Goal: Information Seeking & Learning: Learn about a topic

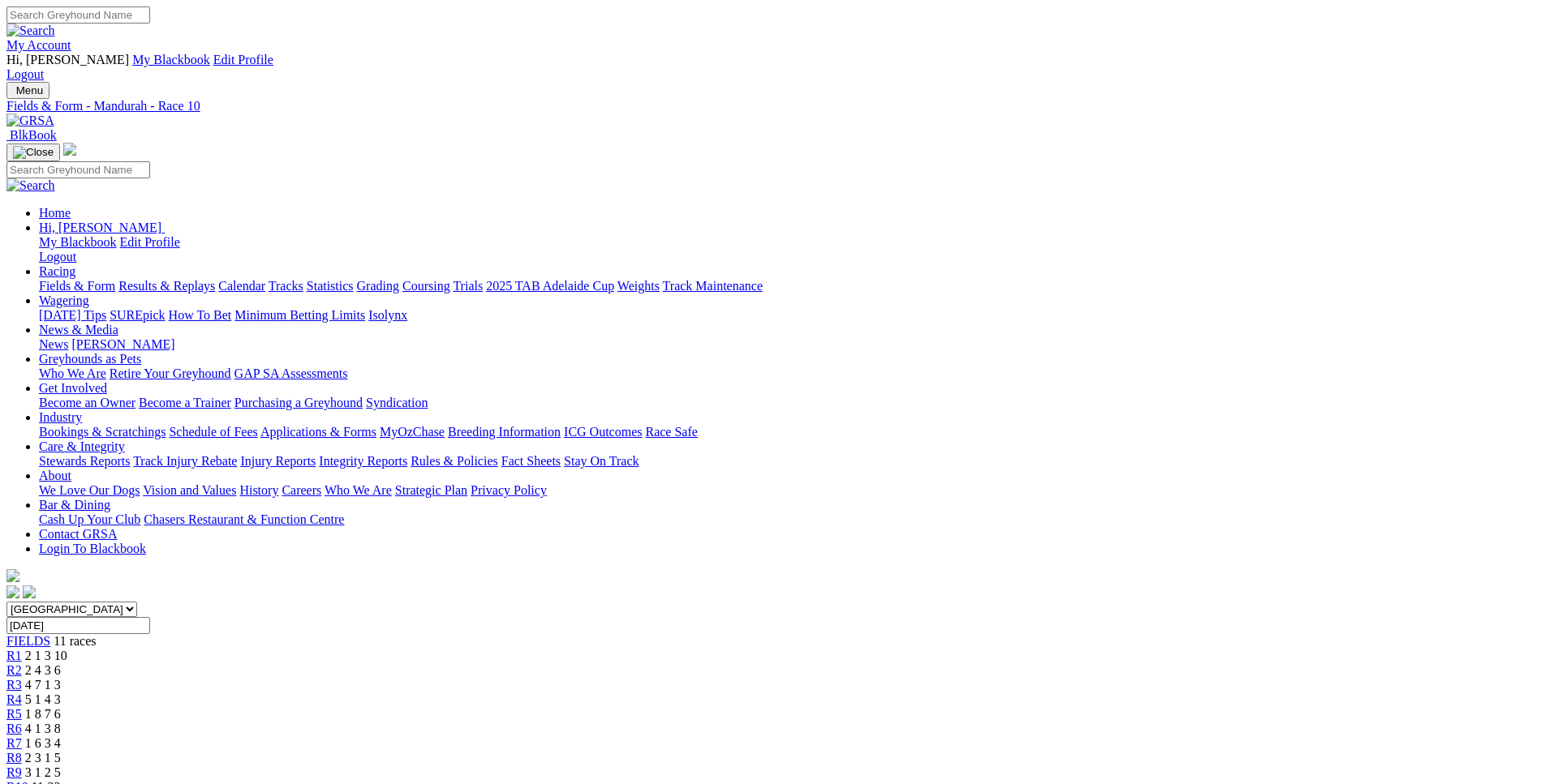
click at [150, 617] on input "Friday, 3 Oct 2025" at bounding box center [78, 625] width 143 height 17
type input "Today, 6 Oct 2025"
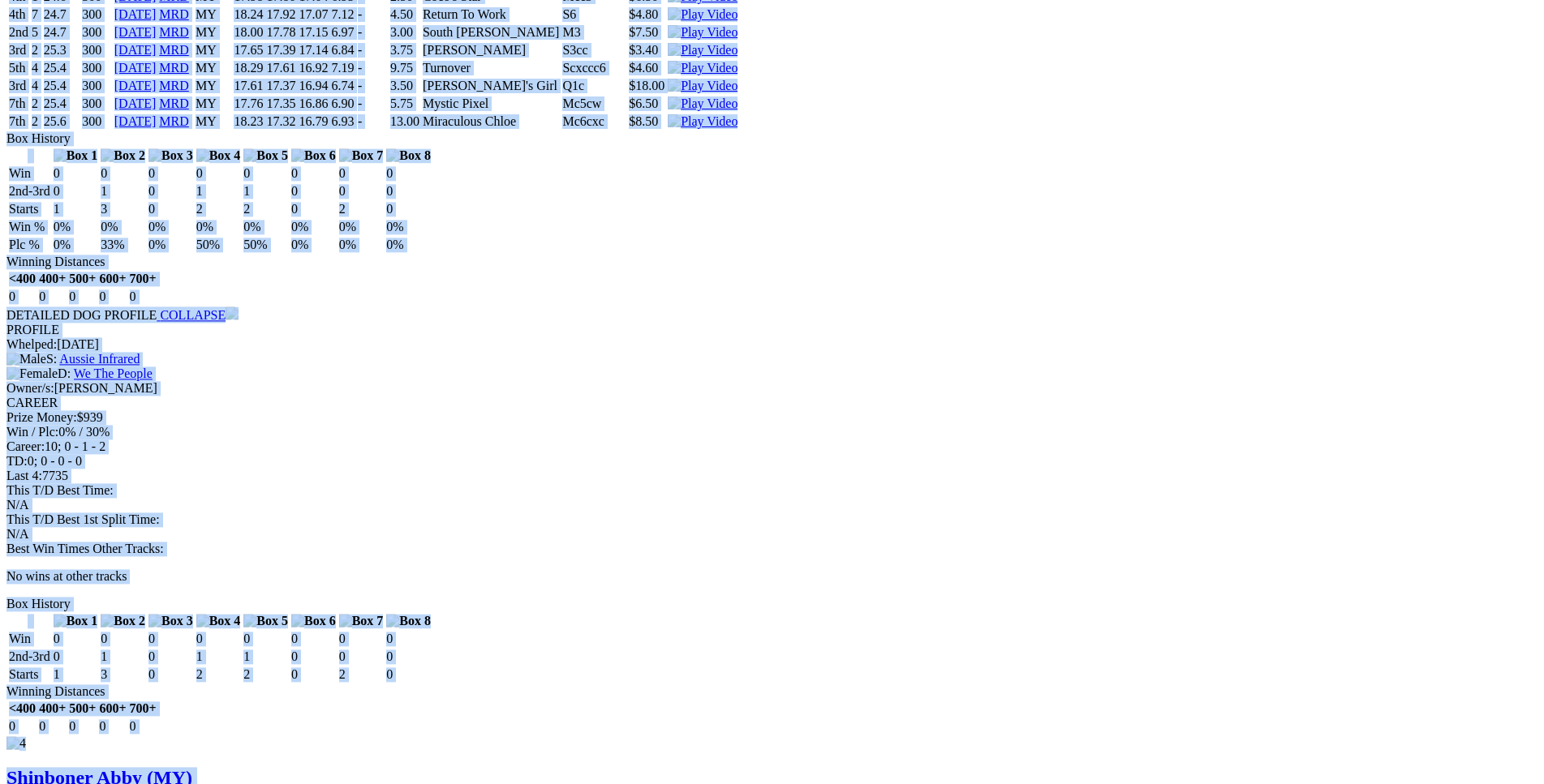
scroll to position [3541, 0]
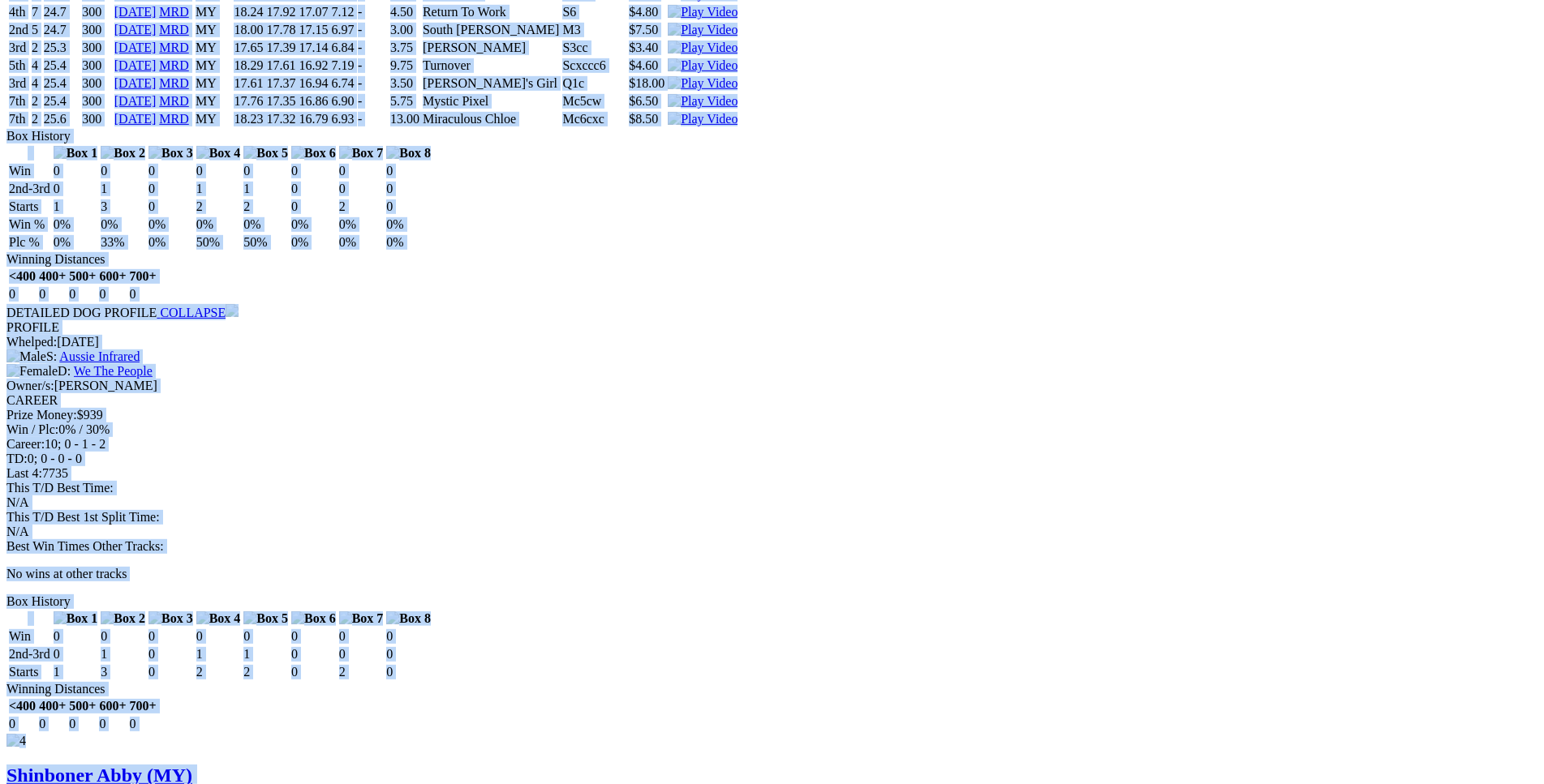
drag, startPoint x: 238, startPoint y: 165, endPoint x: 1286, endPoint y: 244, distance: 1051.0
copy div "Aussie Collins (MY) B • Black T: Ben Maclean Southern River $10.00 F B W(kg) D(…"
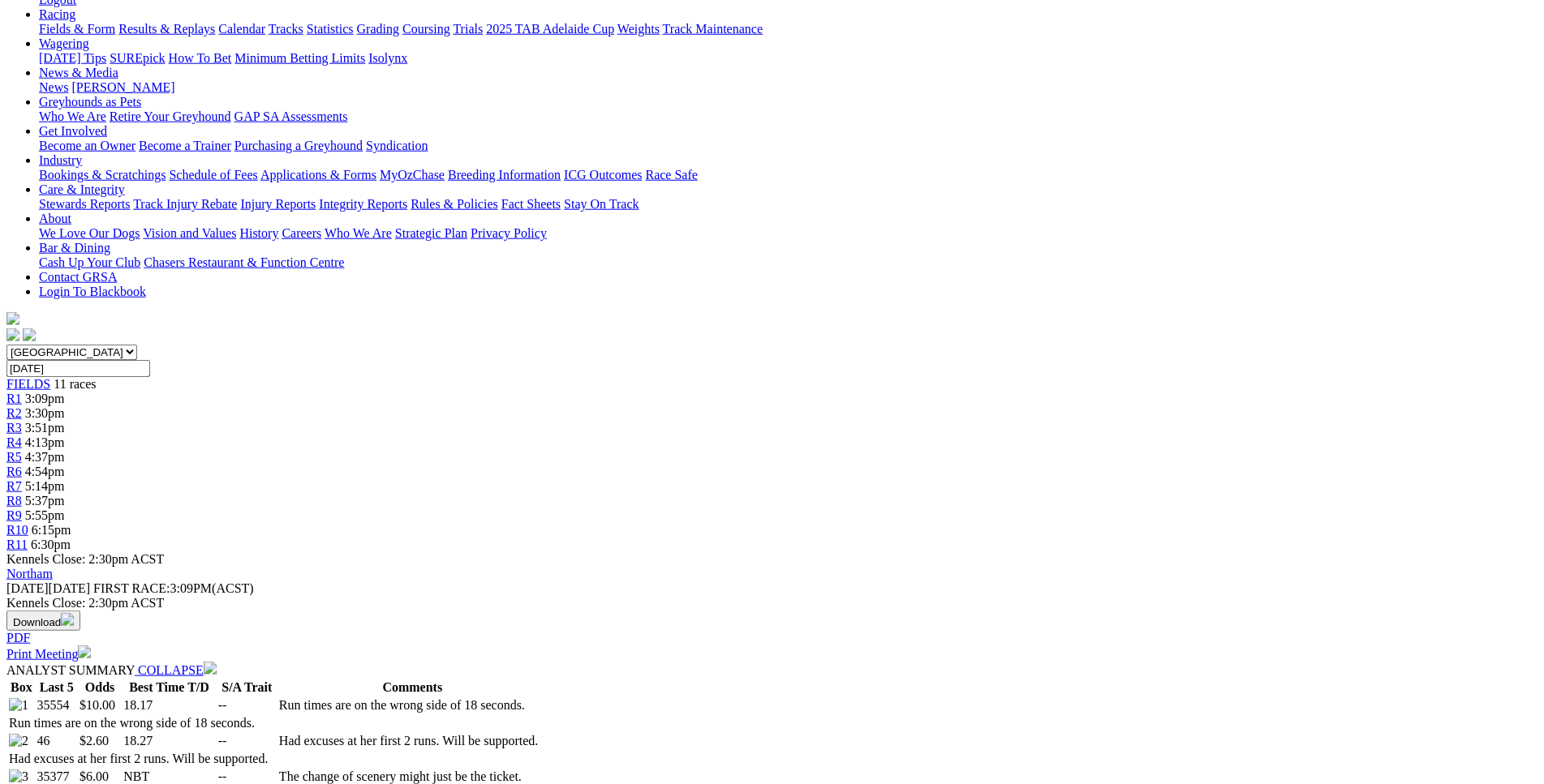
scroll to position [146, 0]
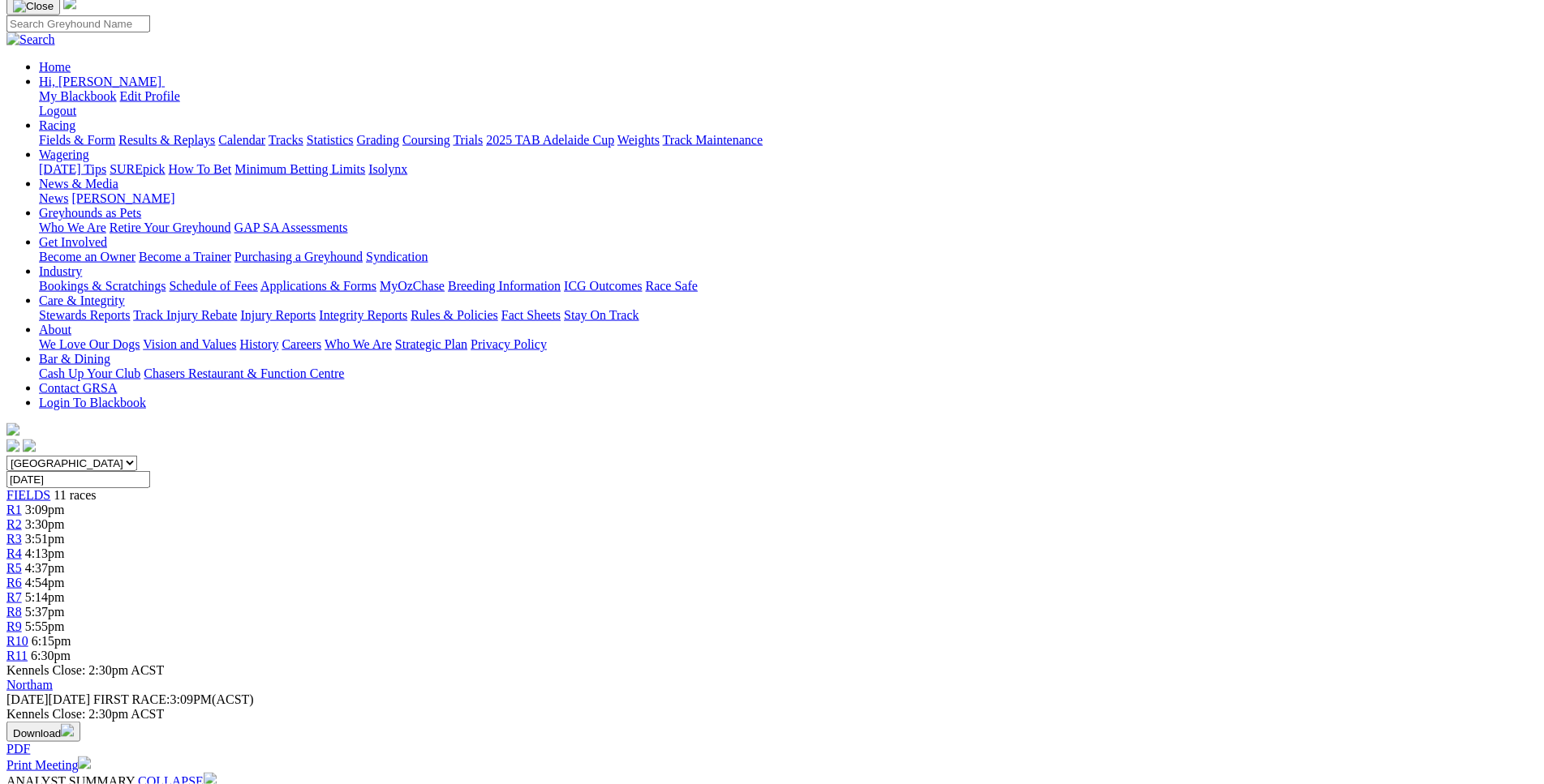
click at [476, 517] on div "R2 3:30pm" at bounding box center [772, 525] width 1531 height 15
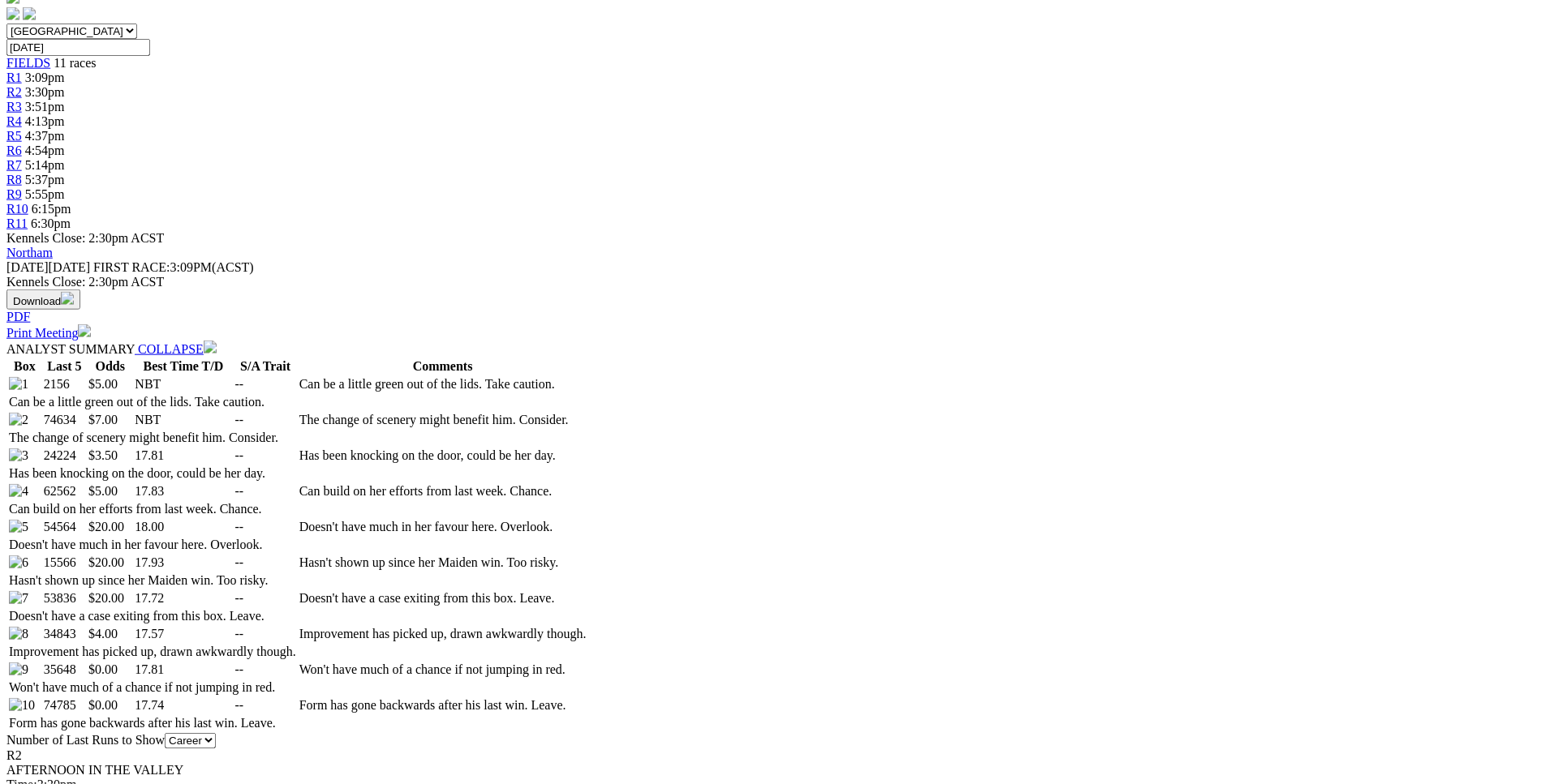
scroll to position [579, 0]
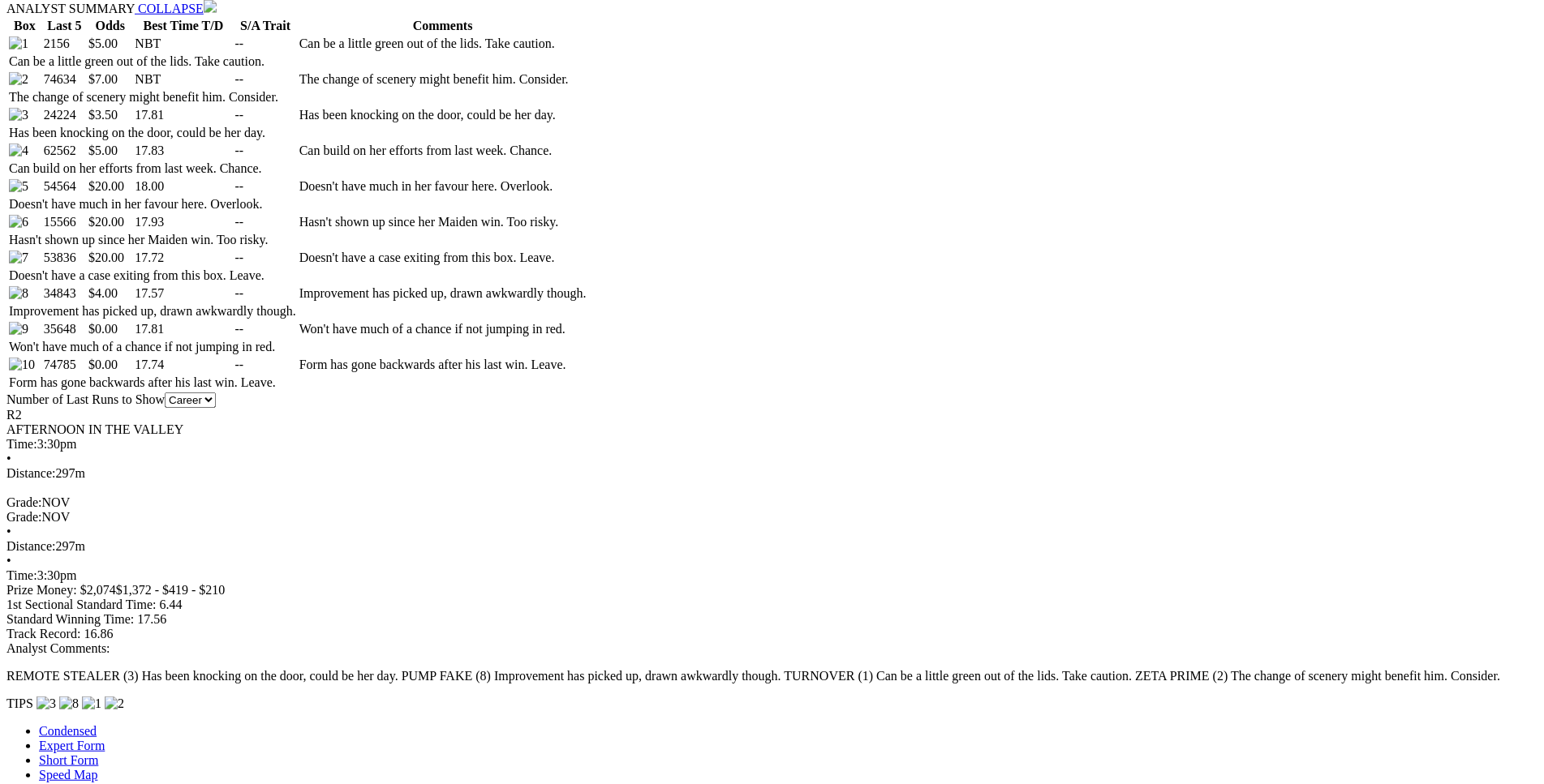
drag, startPoint x: 222, startPoint y: 375, endPoint x: 511, endPoint y: 430, distance: 294.2
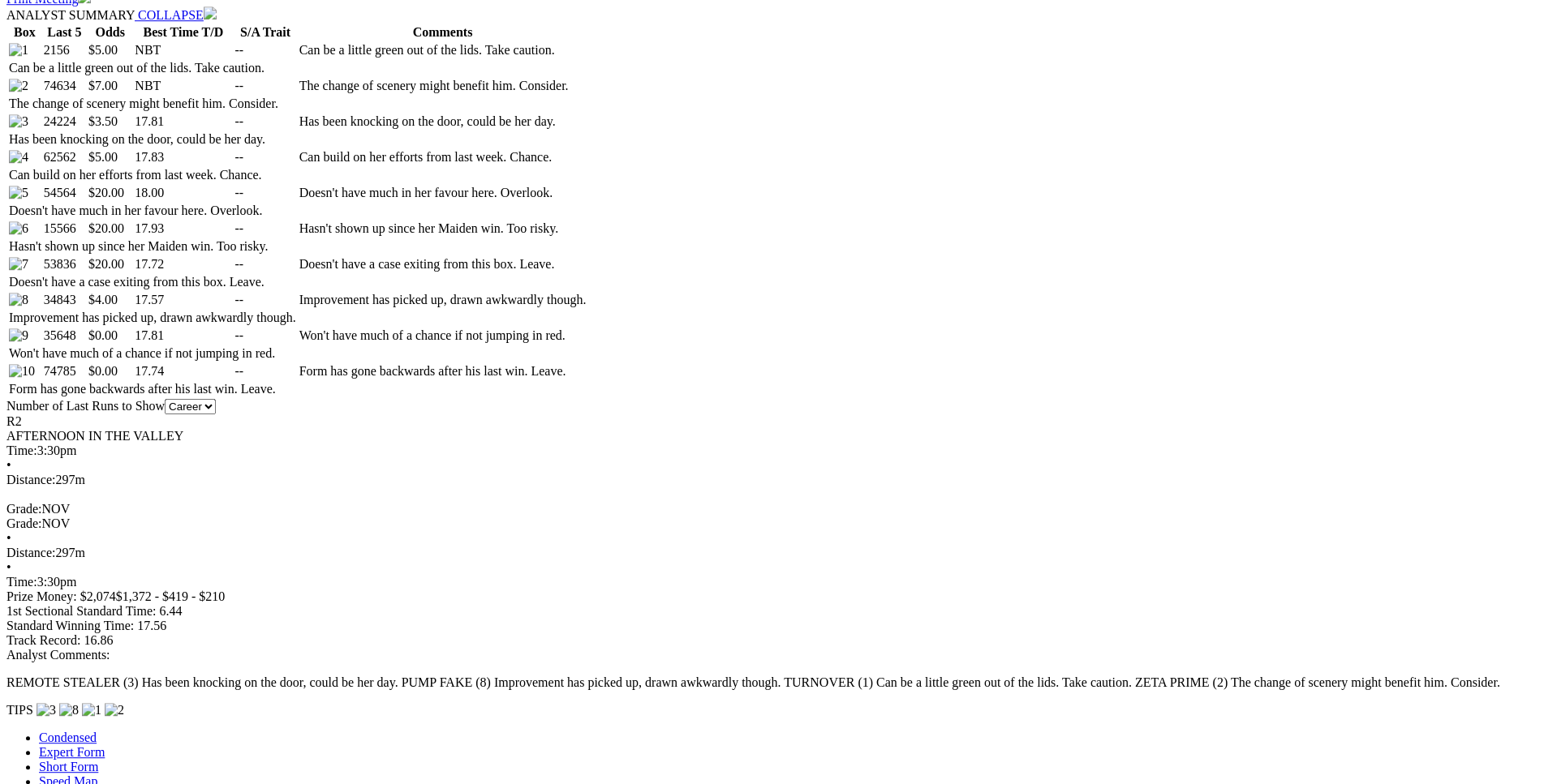
scroll to position [911, 0]
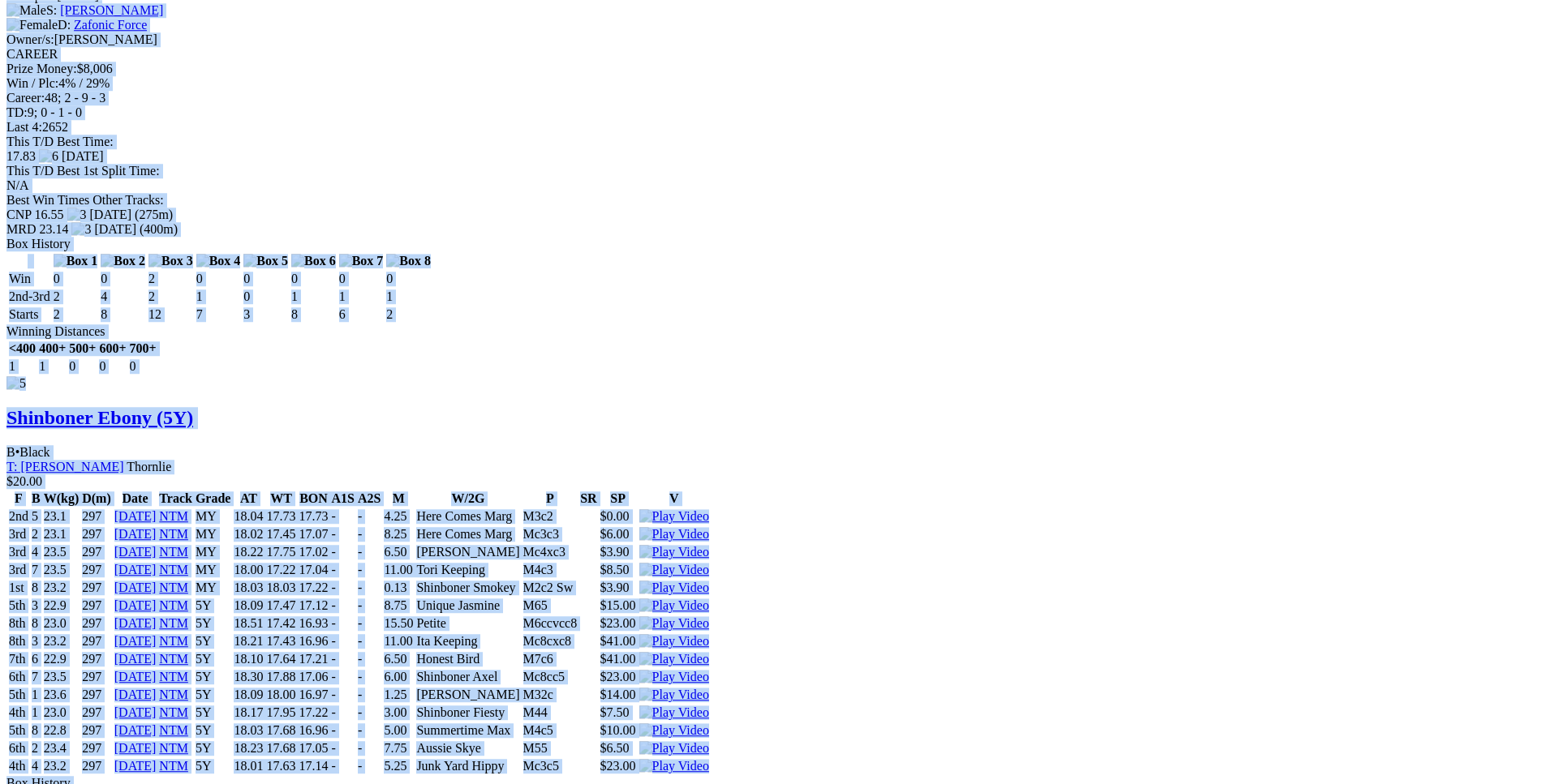
scroll to position [6368, 0]
drag, startPoint x: 241, startPoint y: 40, endPoint x: 1305, endPoint y: 477, distance: 1150.2
copy div "Turnover (5Y) D • Red Fwn T: Kevin Phillips Barragup $5.00 F B W(kg) D(m) Date …"
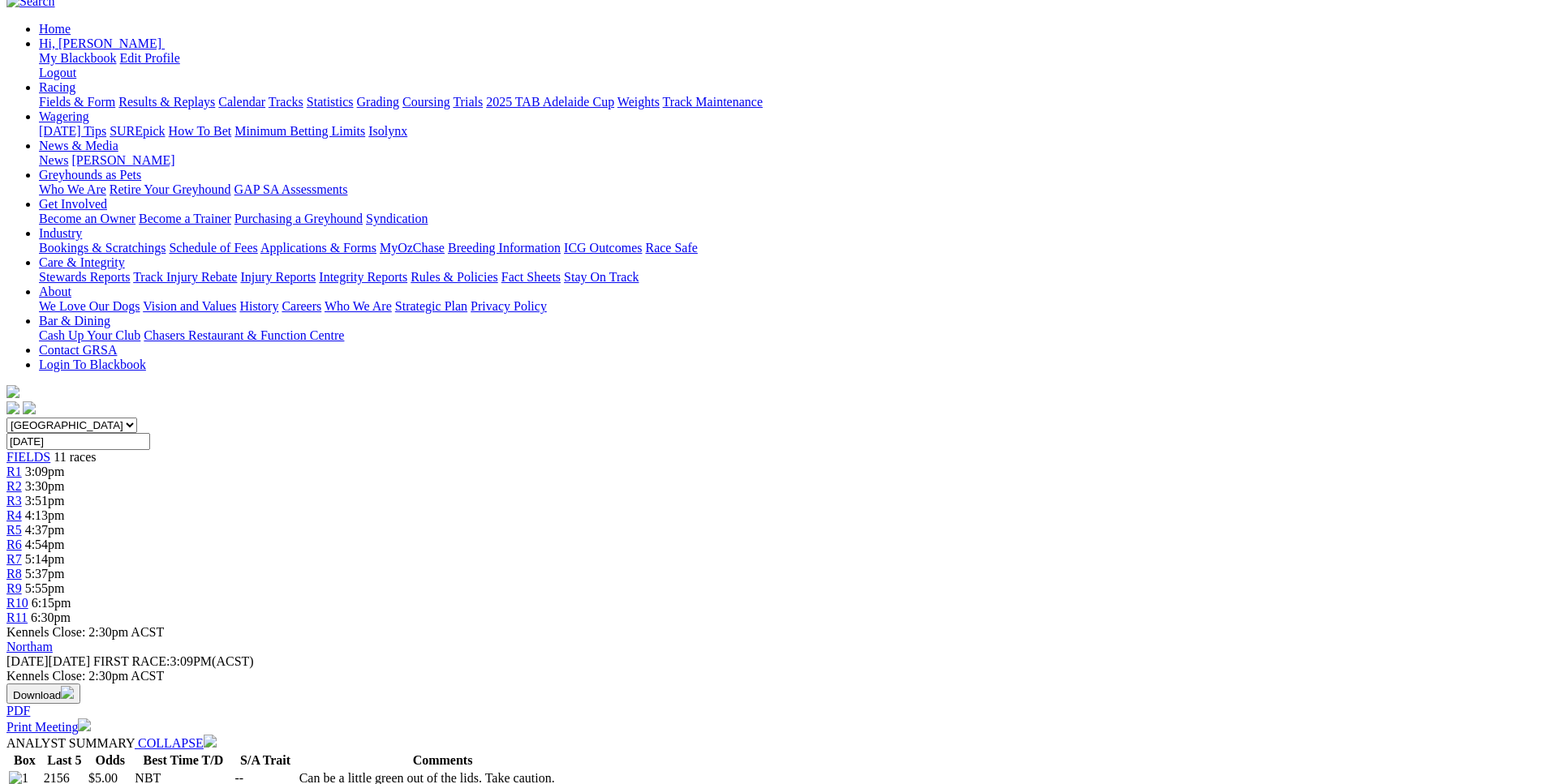
scroll to position [0, 0]
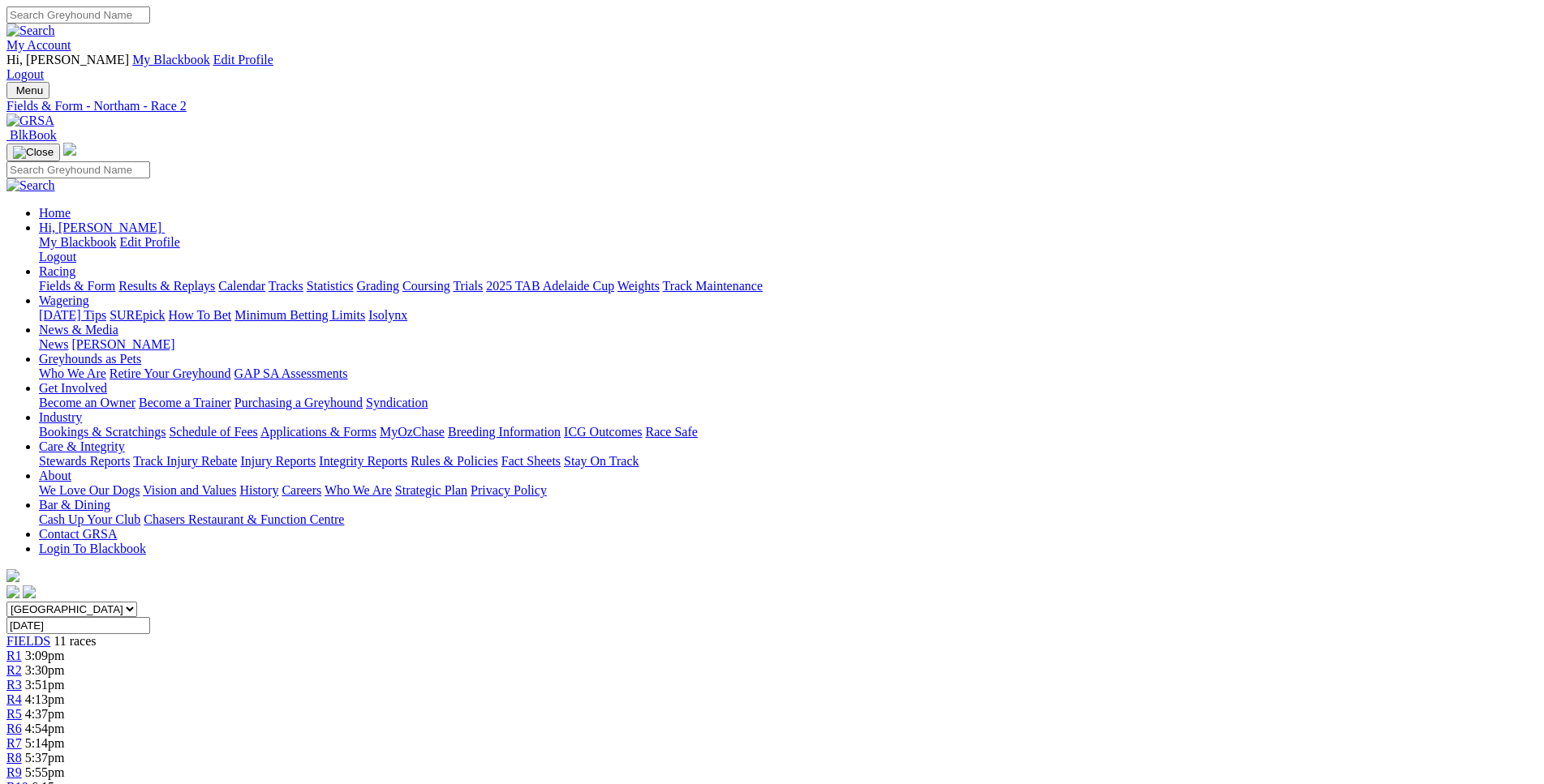
click at [22, 678] on span "R3" at bounding box center [14, 685] width 16 height 14
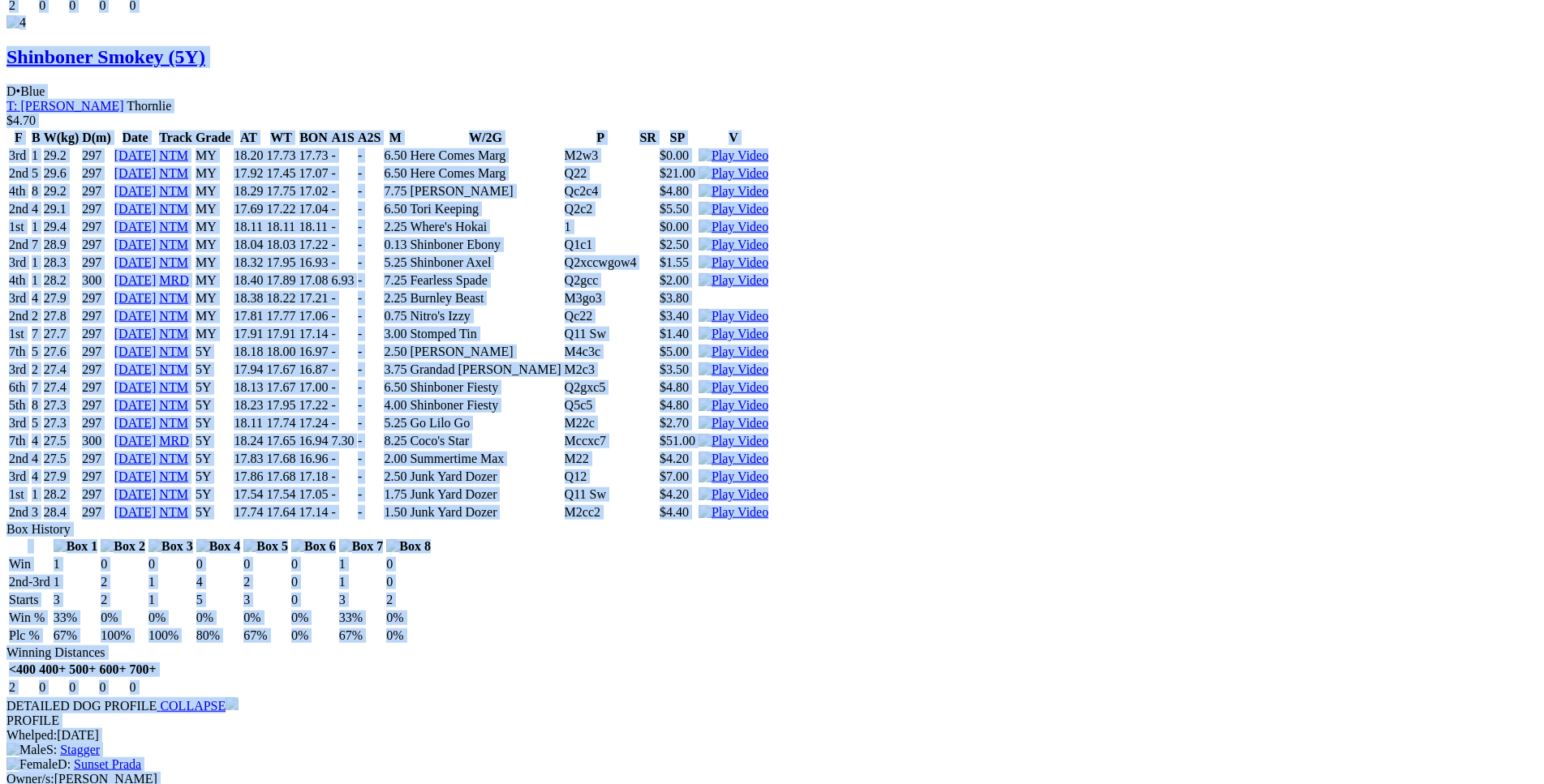
scroll to position [5705, 0]
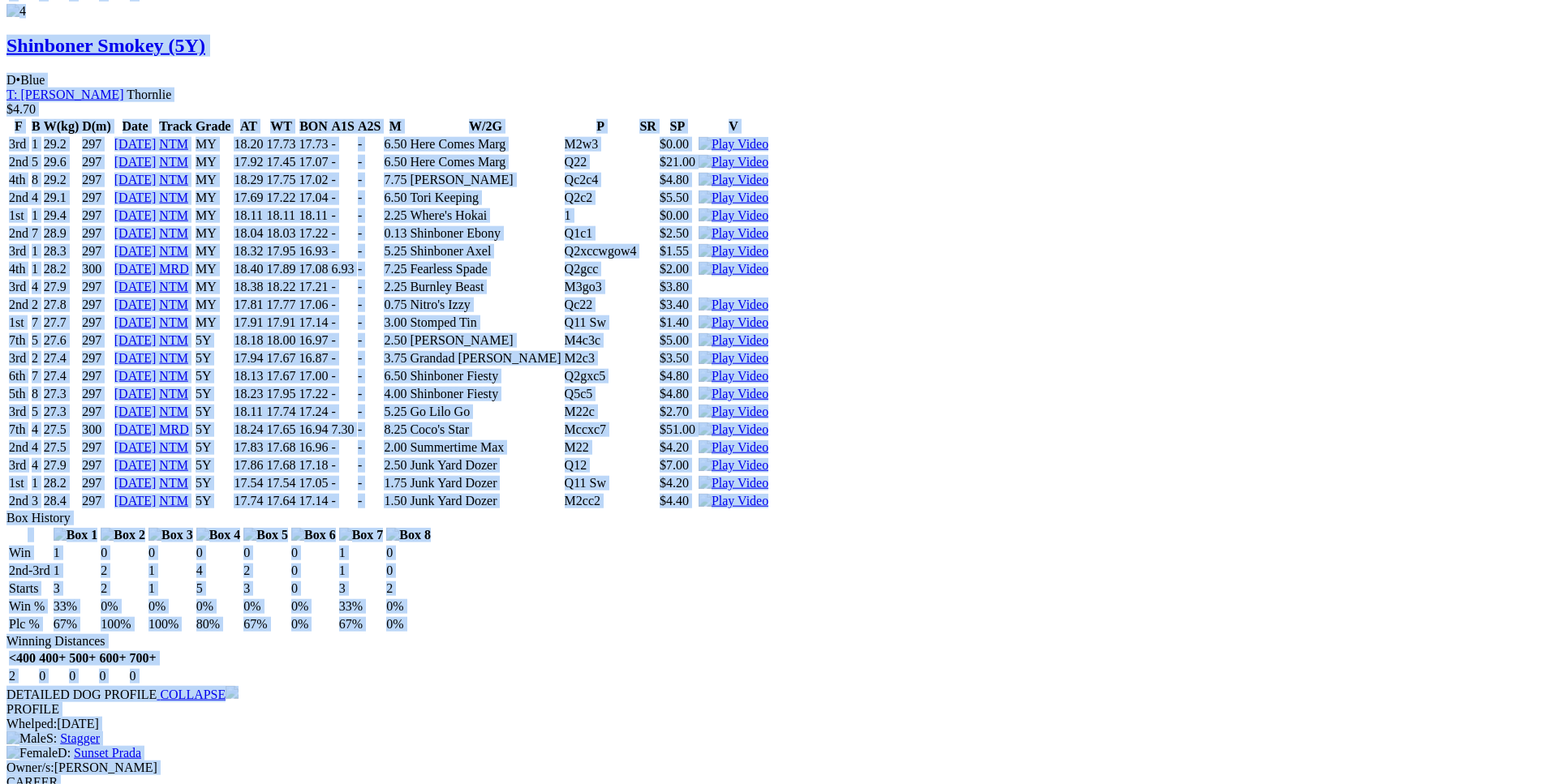
drag, startPoint x: 235, startPoint y: 299, endPoint x: 1280, endPoint y: 527, distance: 1069.6
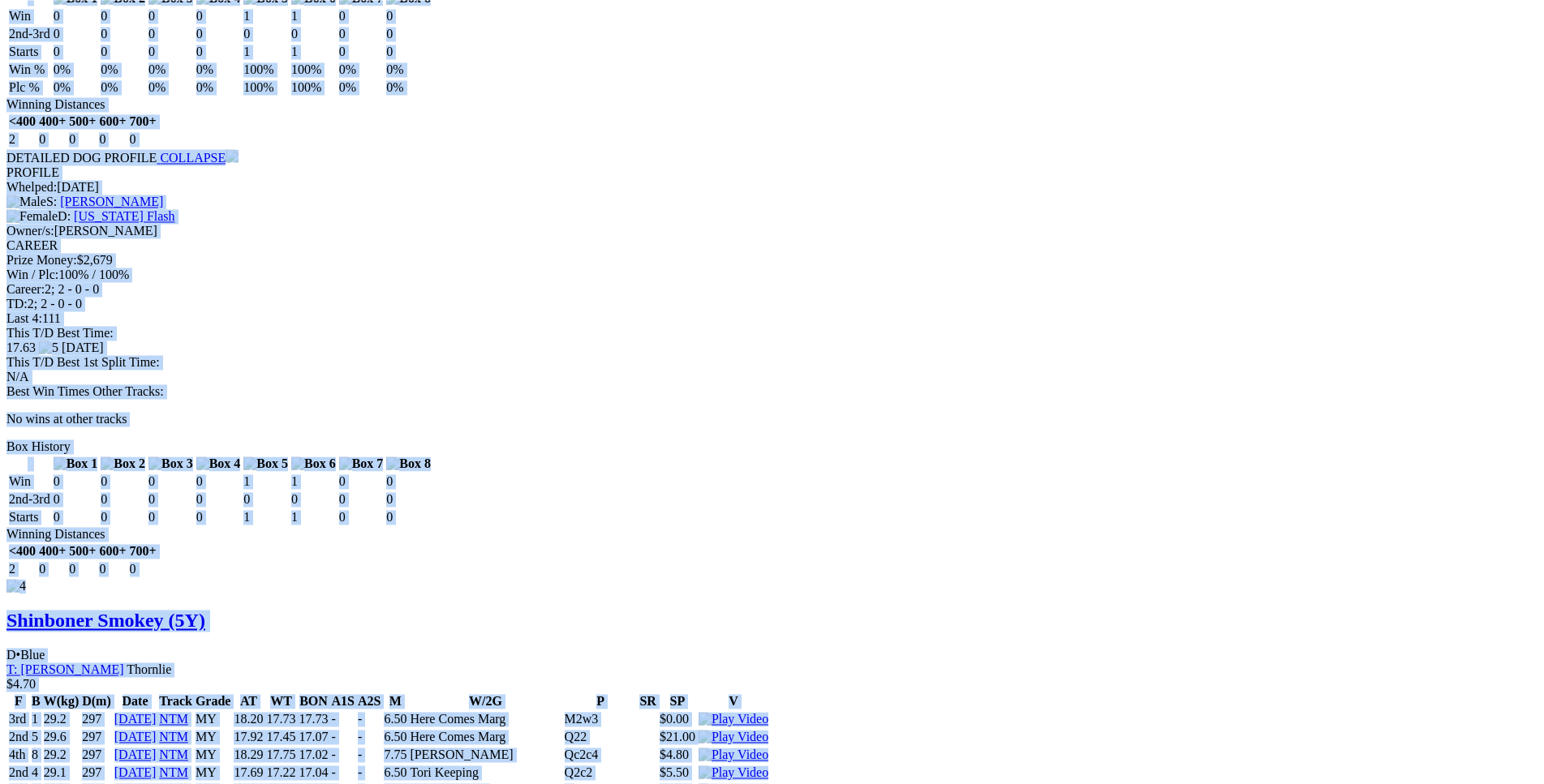
scroll to position [5128, 0]
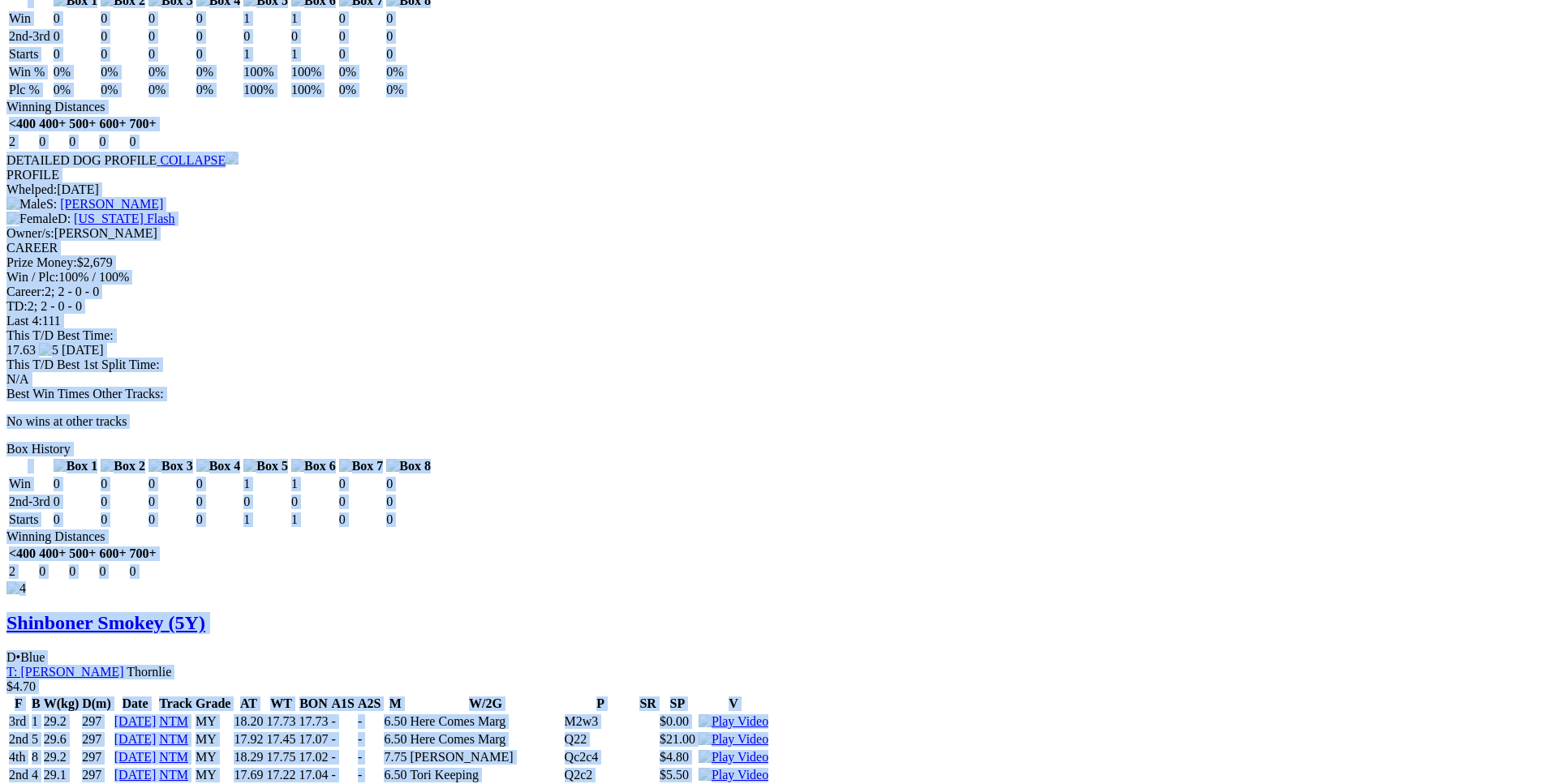
copy div "Incredible Lucky (5Y) D • Black T: Frances Farrell Harvey $3.20 F B W(kg) D(m) …"
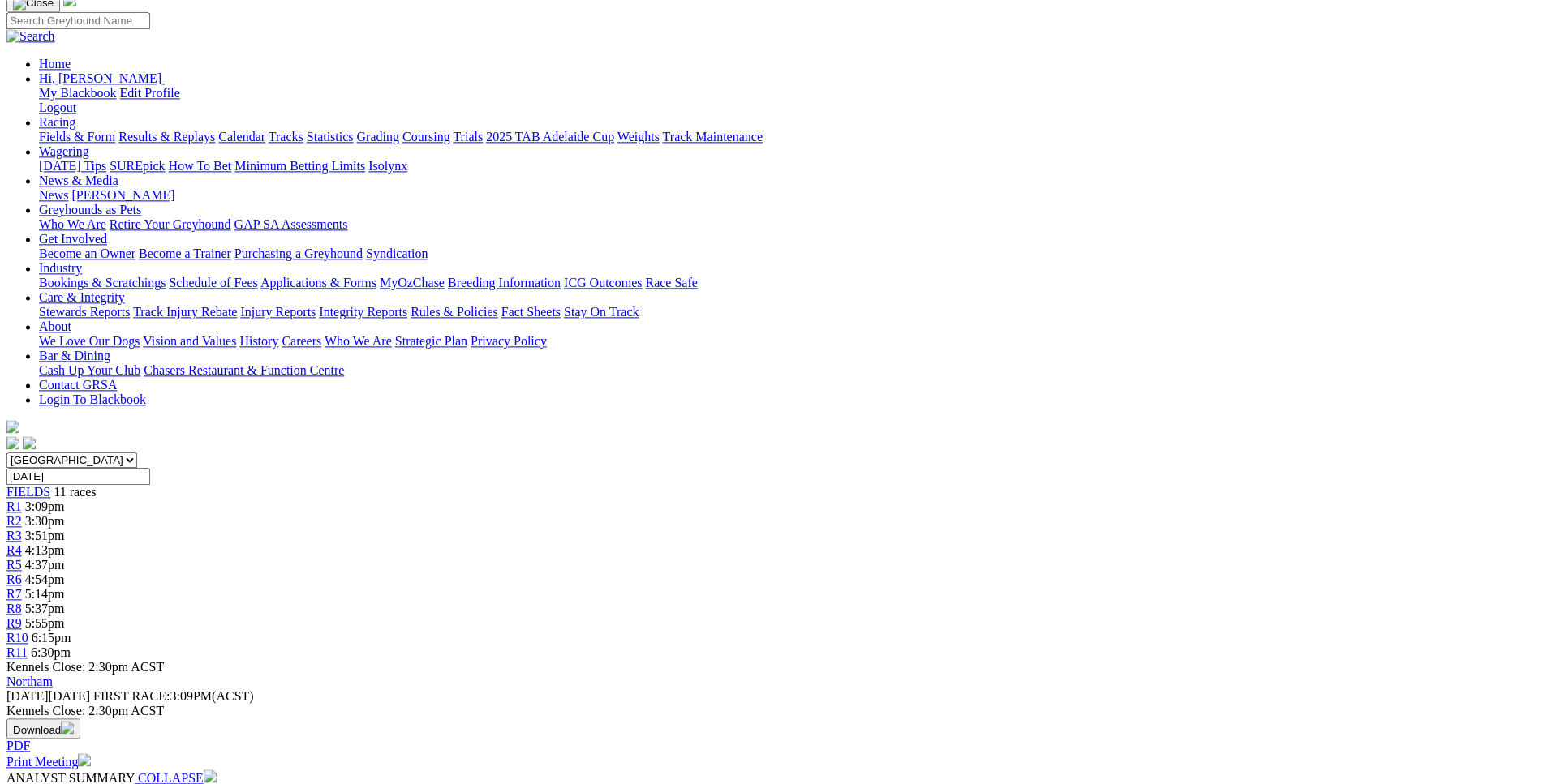
scroll to position [0, 0]
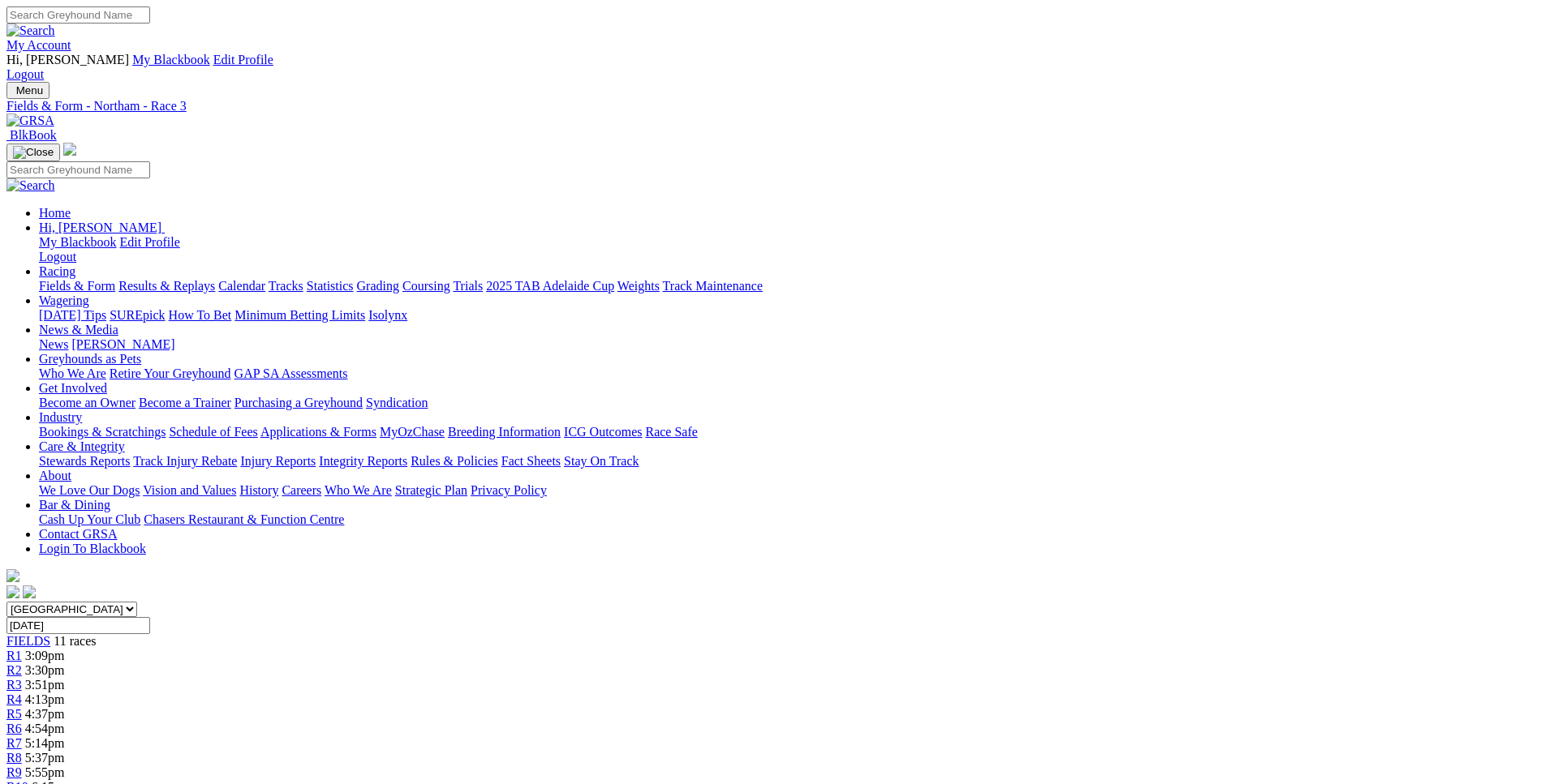
click at [65, 692] on span "4:13pm" at bounding box center [44, 699] width 40 height 14
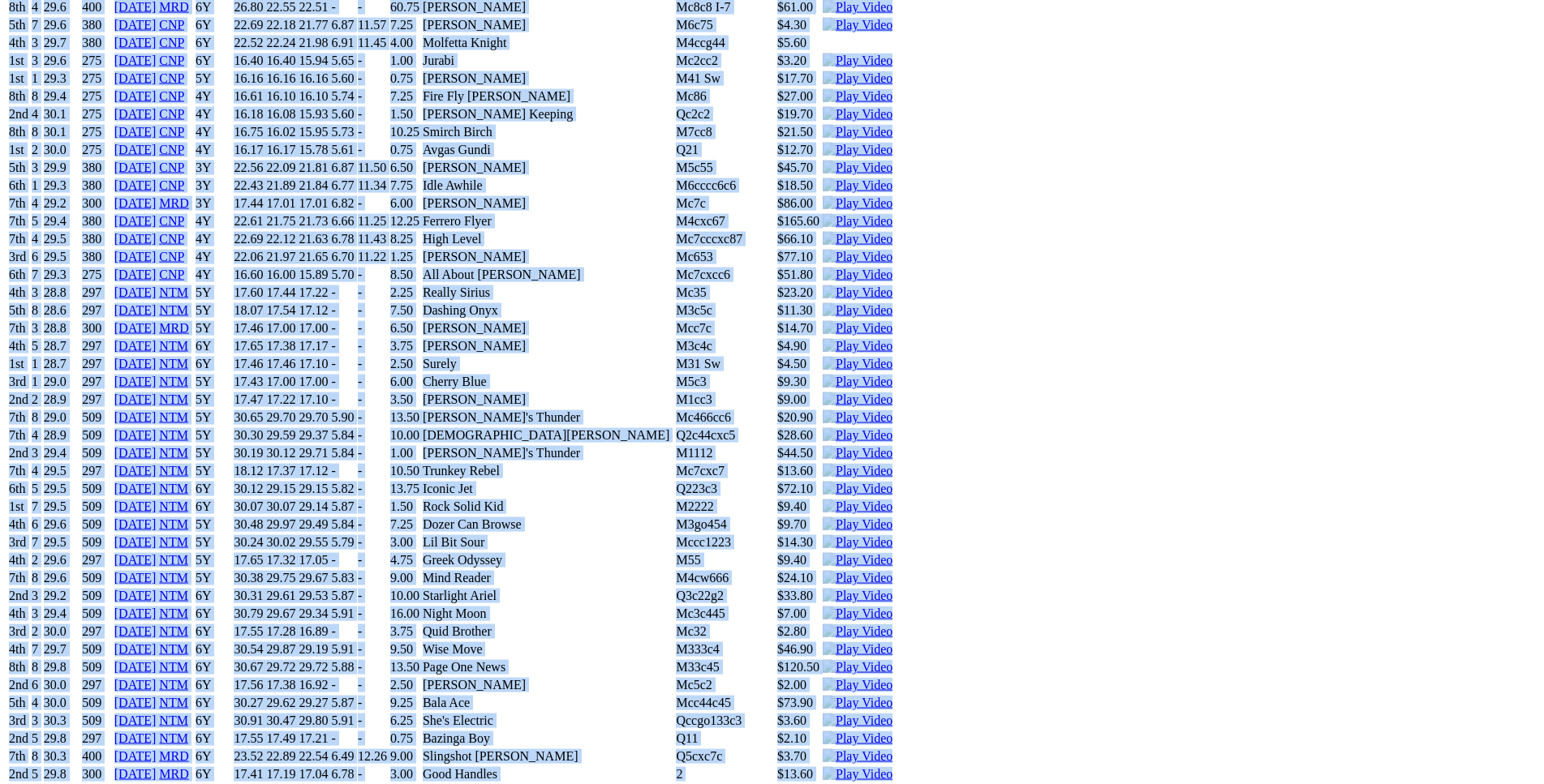
scroll to position [14471, 0]
drag, startPoint x: 234, startPoint y: 429, endPoint x: 1261, endPoint y: 450, distance: 1027.2
copy div "Fire Fly Carole (6Y) B • Black T: Tony Williams Nambeelup $4.50 F B W(kg) D(m) …"
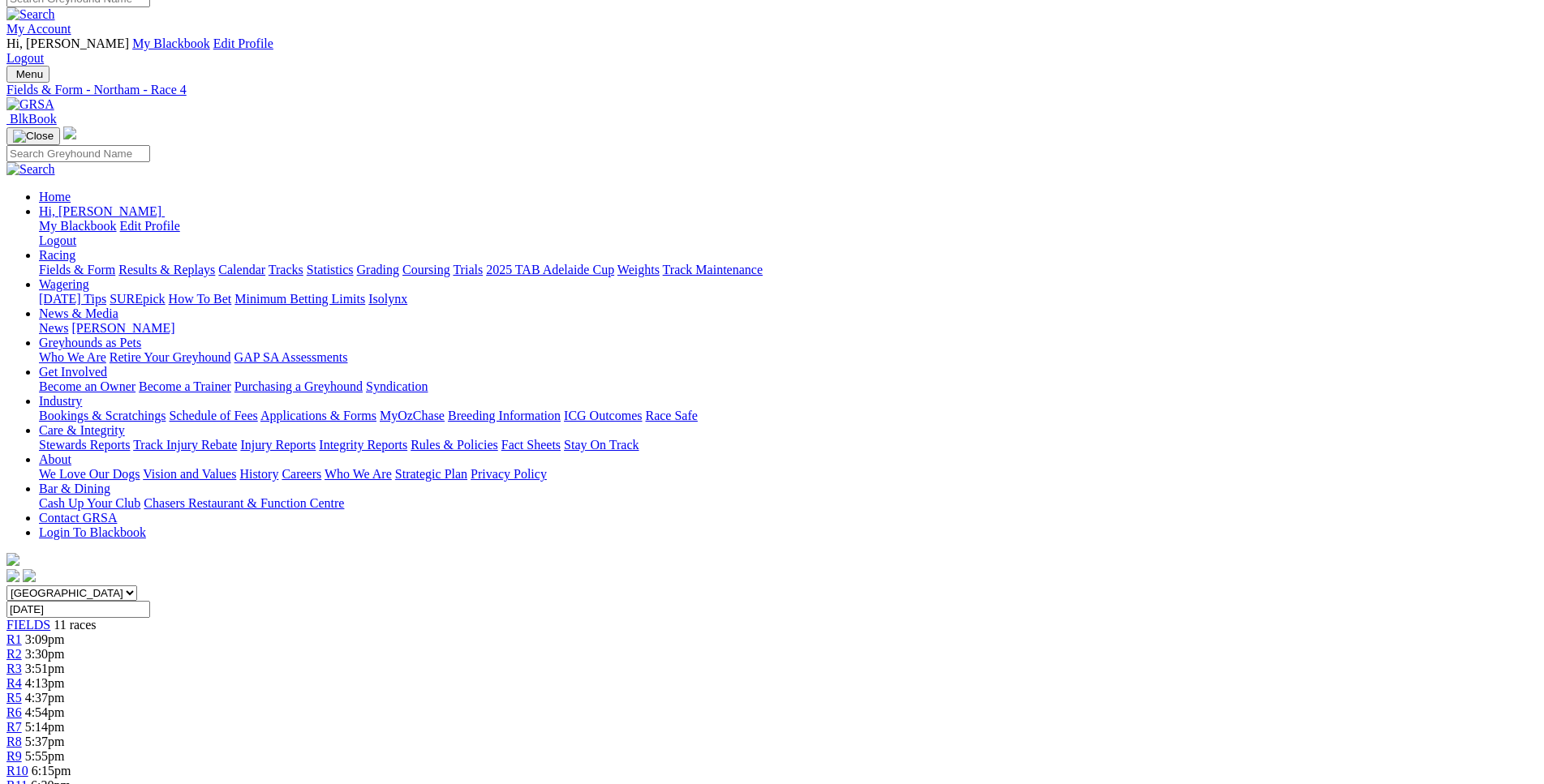
scroll to position [0, 0]
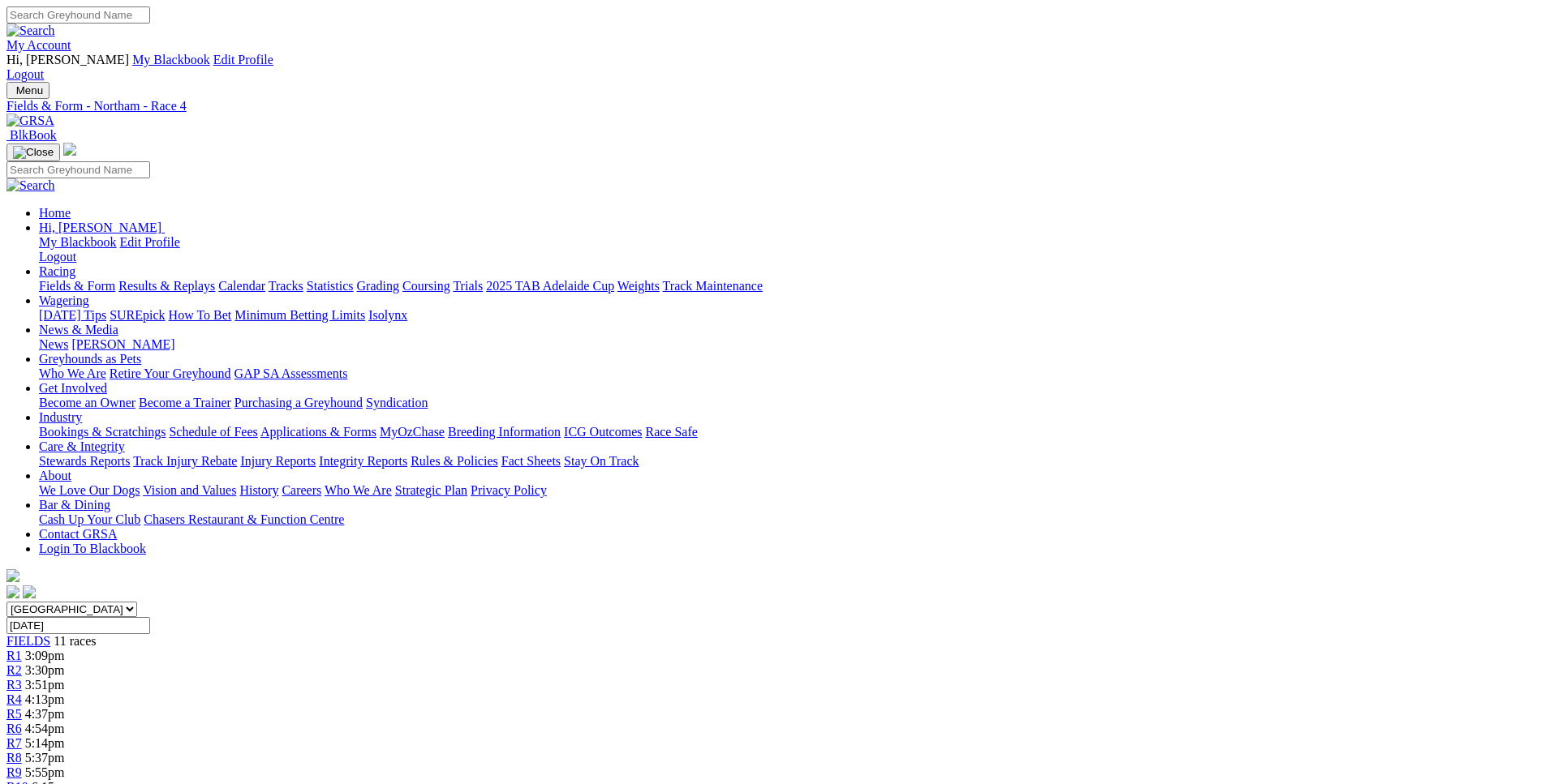
click at [382, 649] on div "R1 3:09pm" at bounding box center [772, 656] width 1531 height 15
